Goal: Task Accomplishment & Management: Manage account settings

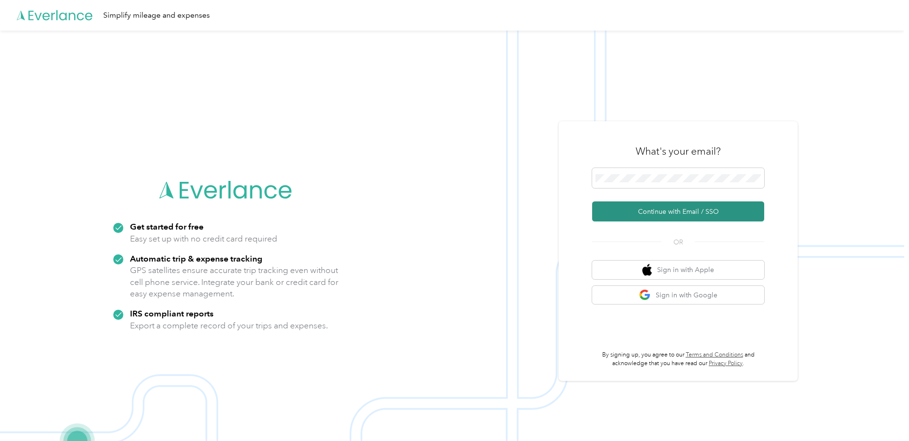
click at [684, 209] on button "Continue with Email / SSO" at bounding box center [678, 212] width 172 height 20
